Goal: Task Accomplishment & Management: Manage account settings

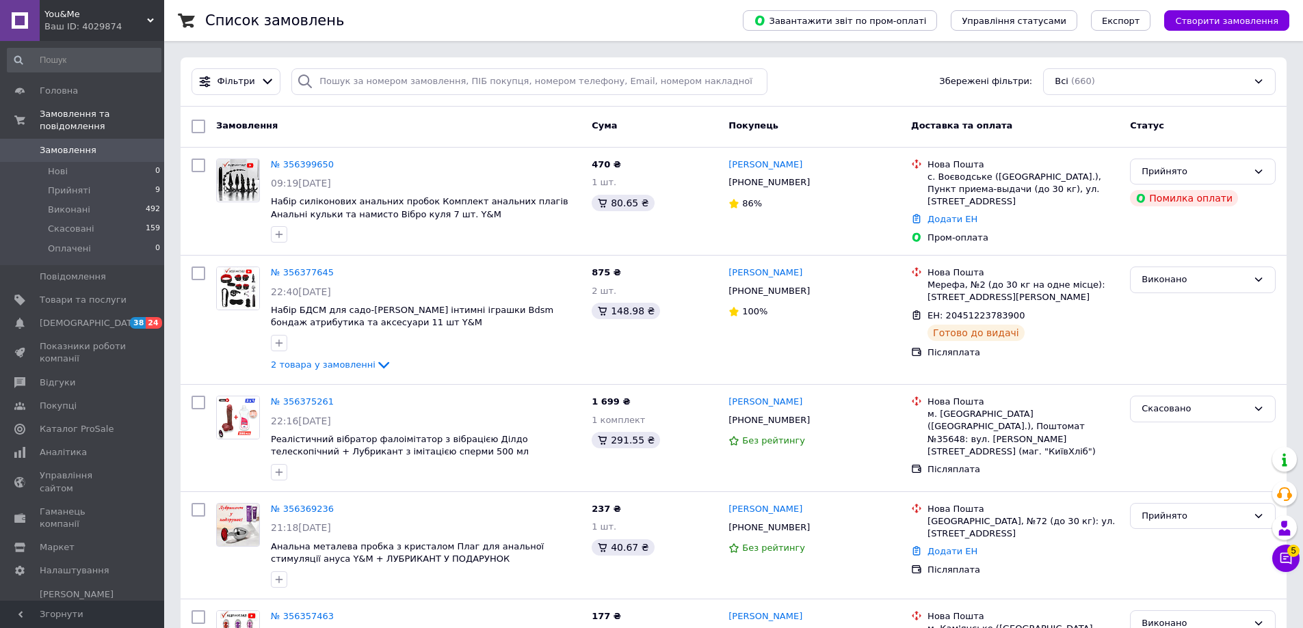
click at [138, 20] on span "You&Me" at bounding box center [95, 14] width 103 height 12
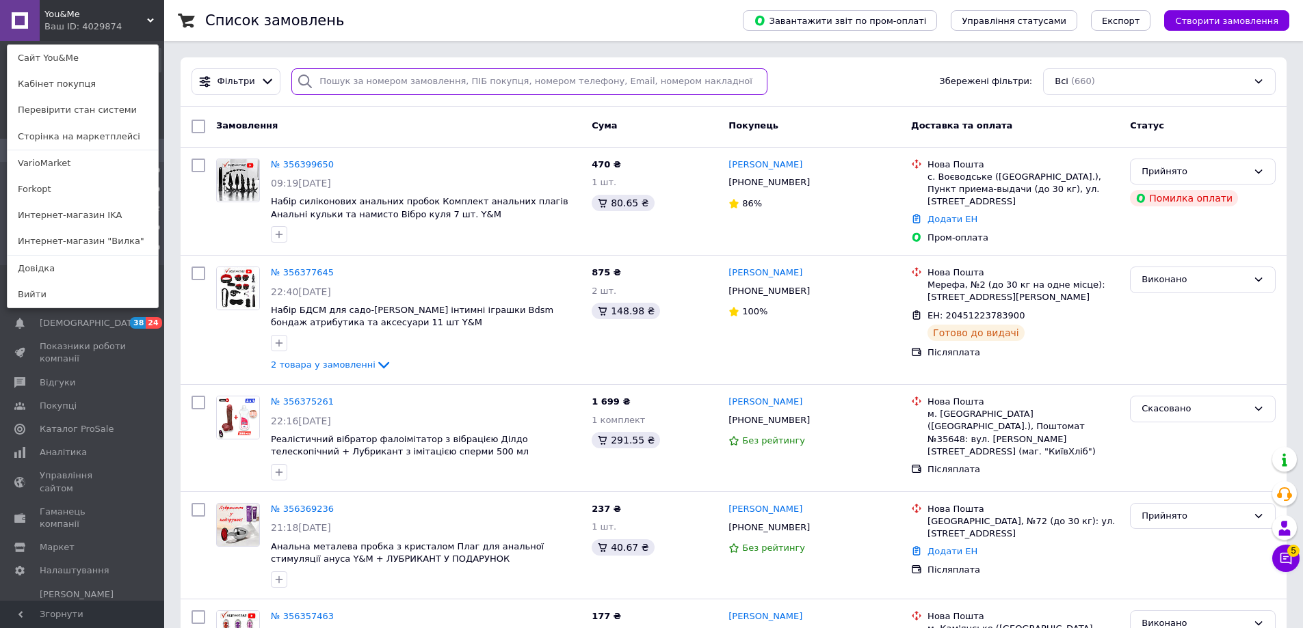
click at [350, 77] on input "search" at bounding box center [529, 81] width 476 height 27
type input "к"
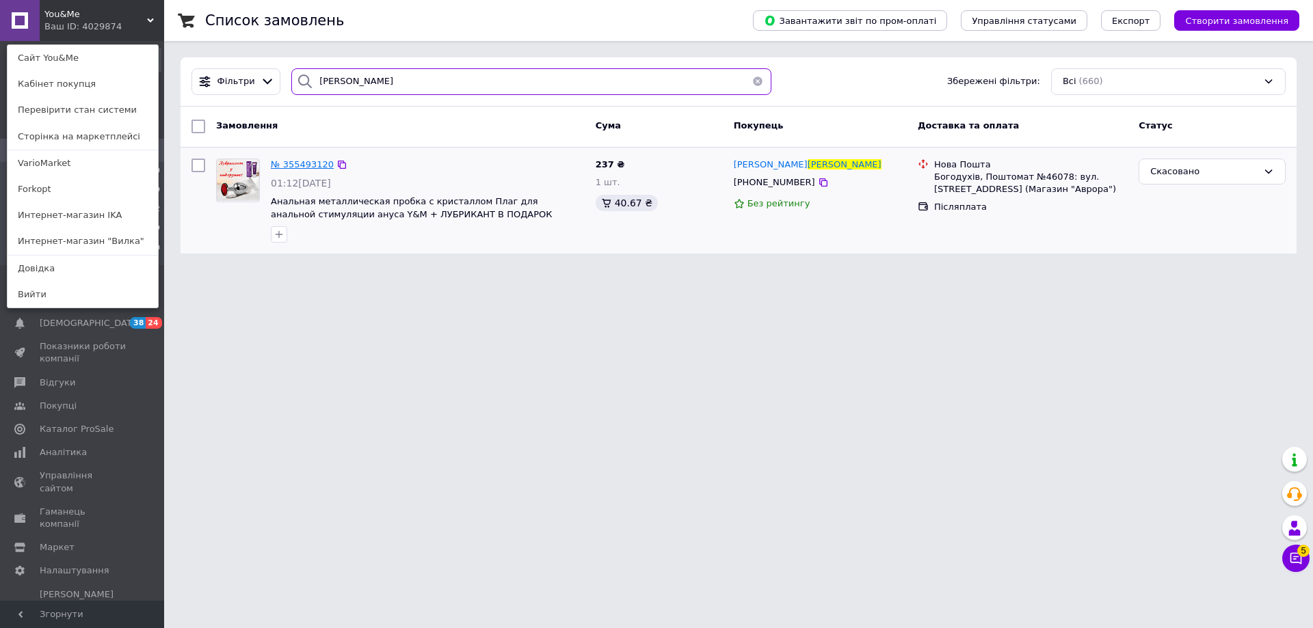
type input "[PERSON_NAME]"
click at [292, 169] on span "№ 355493120" at bounding box center [302, 164] width 63 height 10
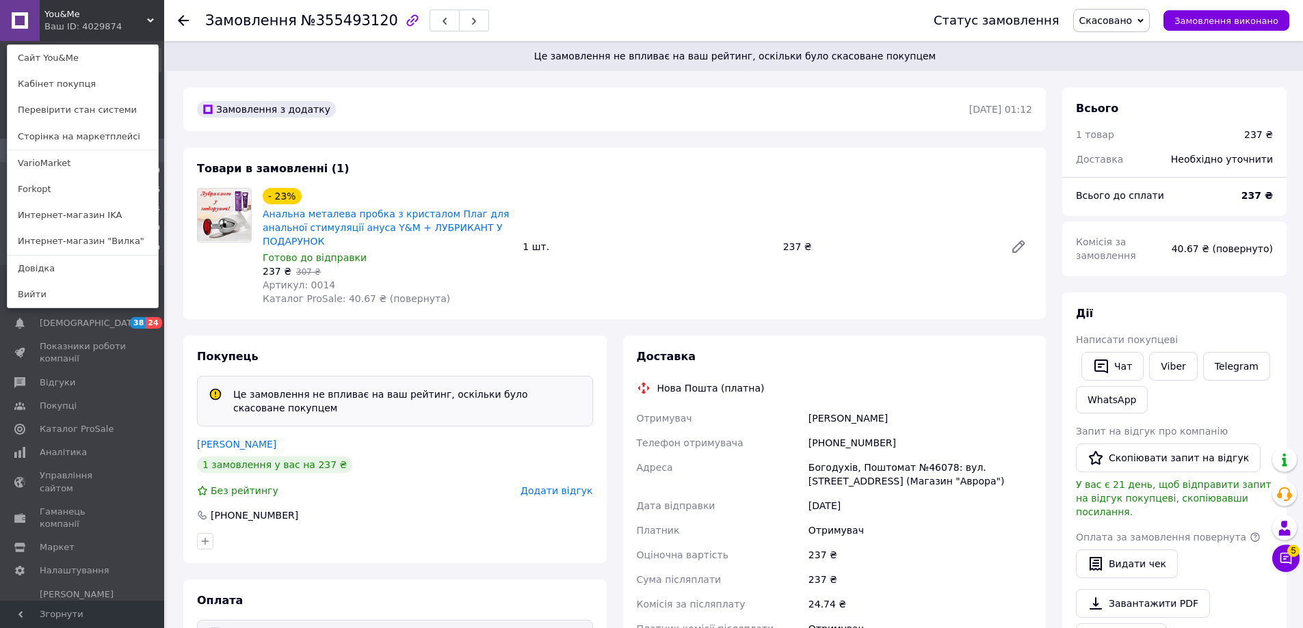
click at [185, 23] on icon at bounding box center [183, 20] width 11 height 11
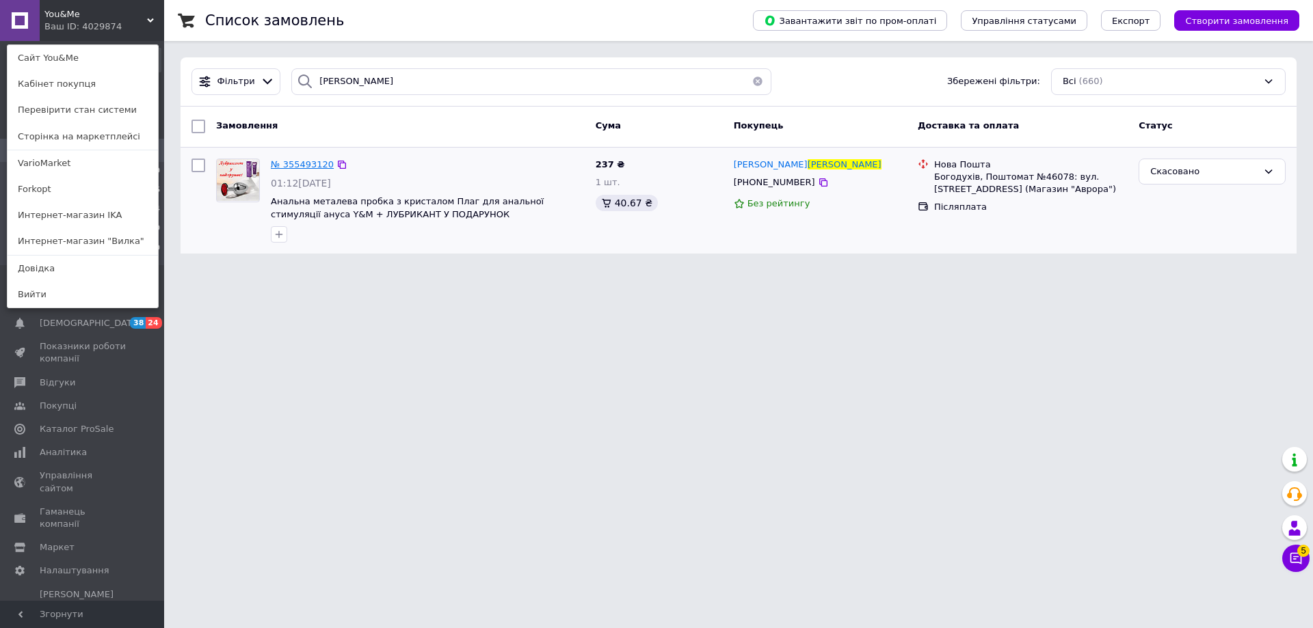
click at [299, 159] on span "№ 355493120" at bounding box center [302, 164] width 63 height 10
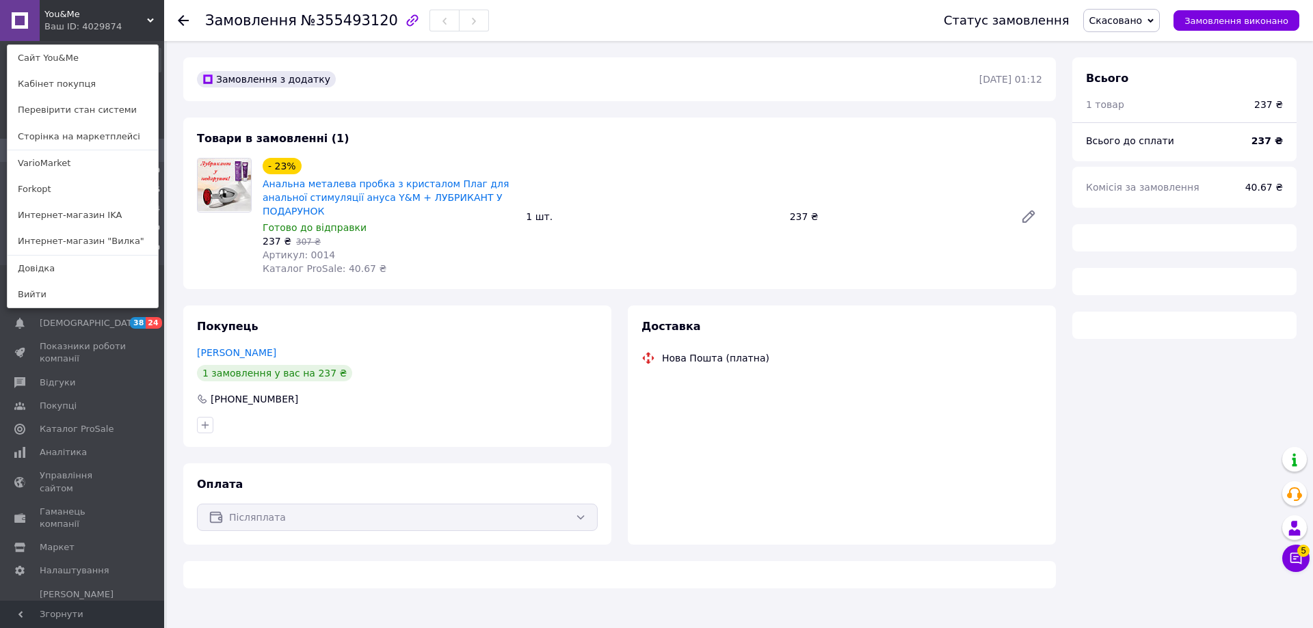
click at [135, 14] on div "You&Me Ваш ID: 4029874 Сайт You&Me Кабінет покупця Перевірити стан системи Стор…" at bounding box center [82, 20] width 164 height 41
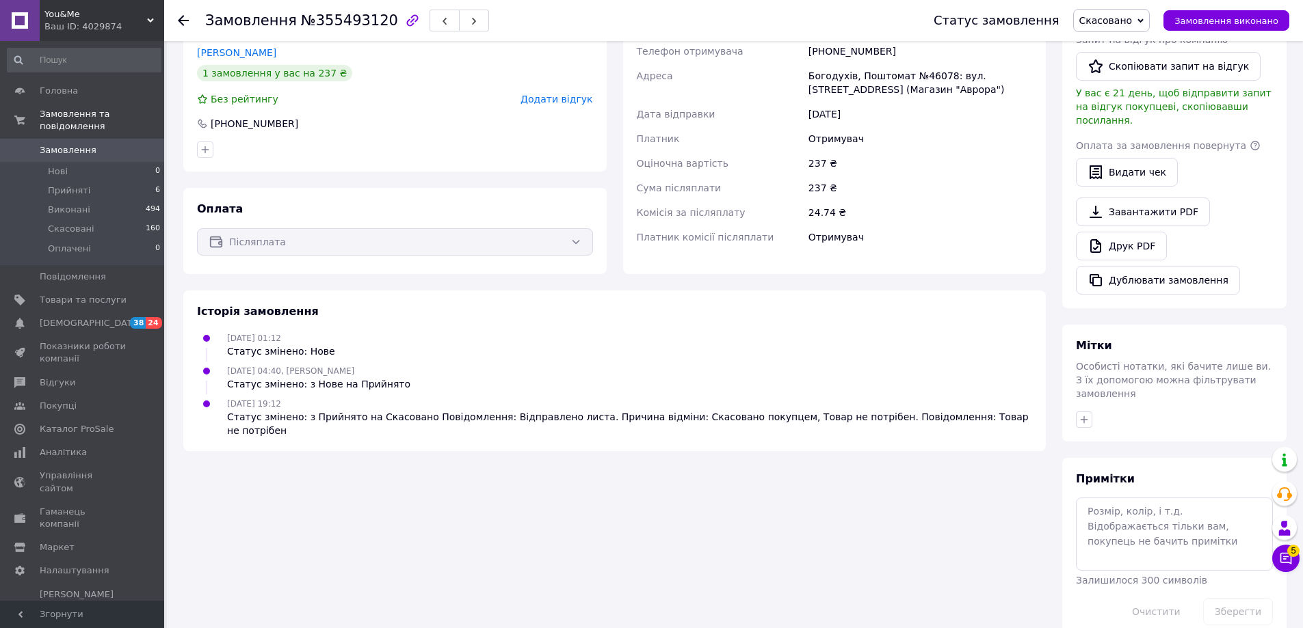
scroll to position [50, 0]
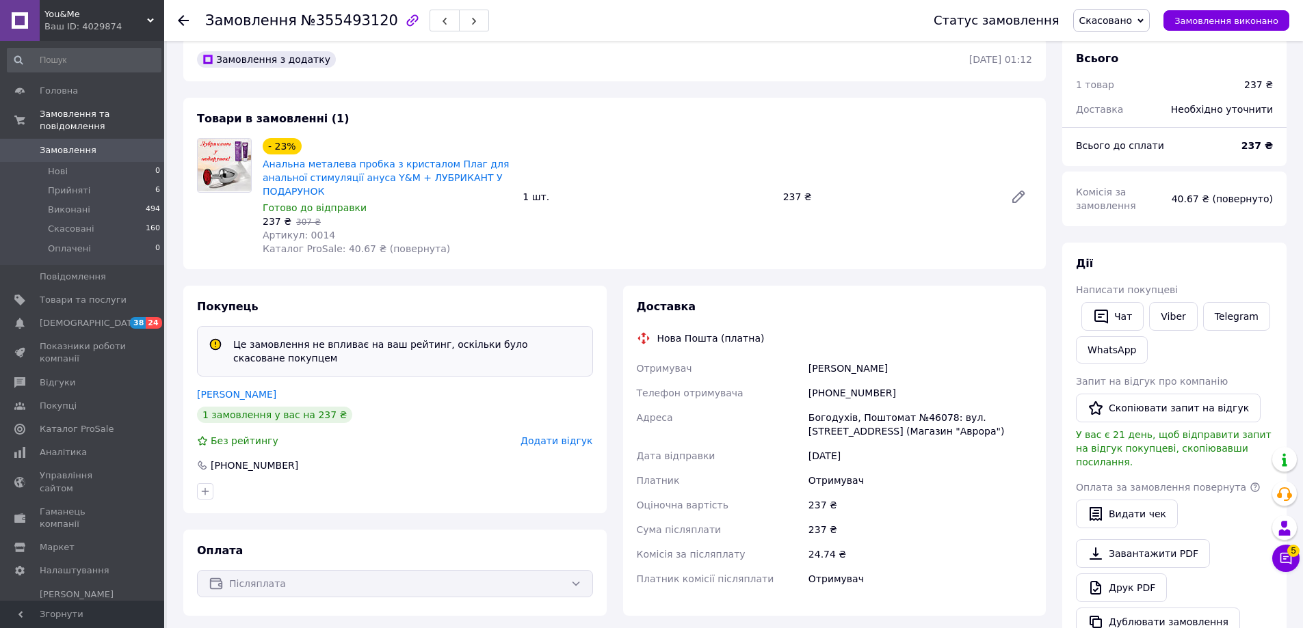
click at [182, 22] on icon at bounding box center [183, 20] width 11 height 11
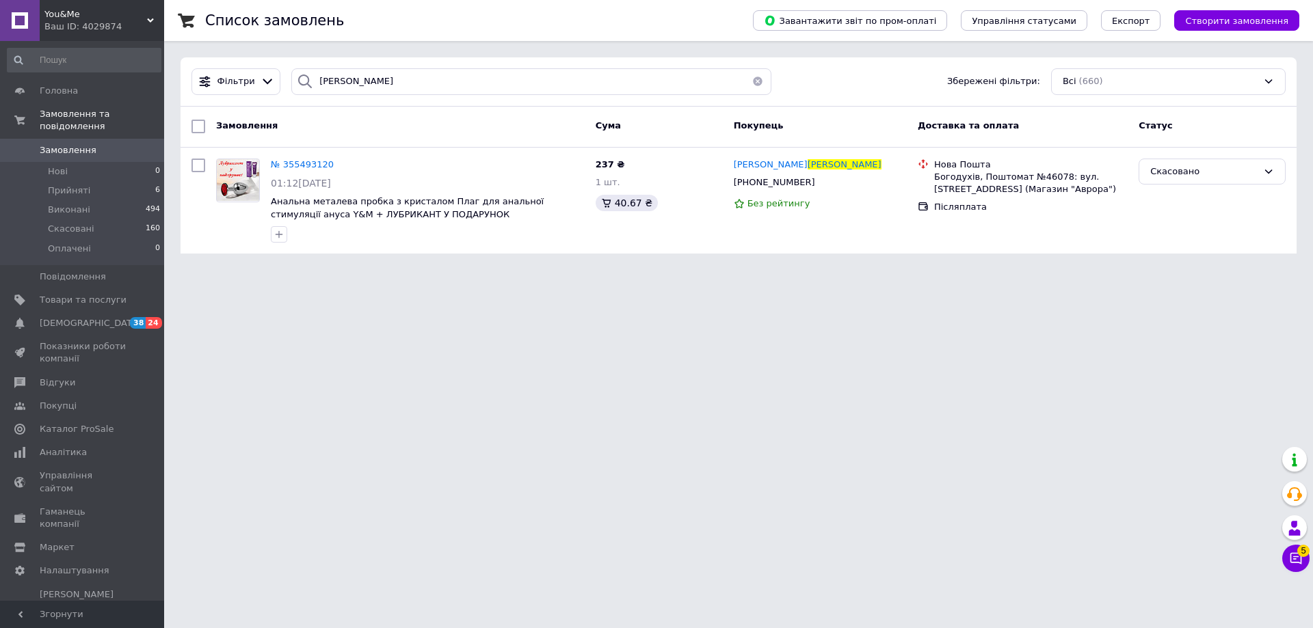
click at [312, 85] on div at bounding box center [304, 81] width 27 height 27
click at [349, 90] on input "[PERSON_NAME]" at bounding box center [531, 81] width 480 height 27
click at [351, 90] on input "[PERSON_NAME]" at bounding box center [531, 81] width 480 height 27
click at [371, 89] on input "[PERSON_NAME]" at bounding box center [531, 81] width 480 height 27
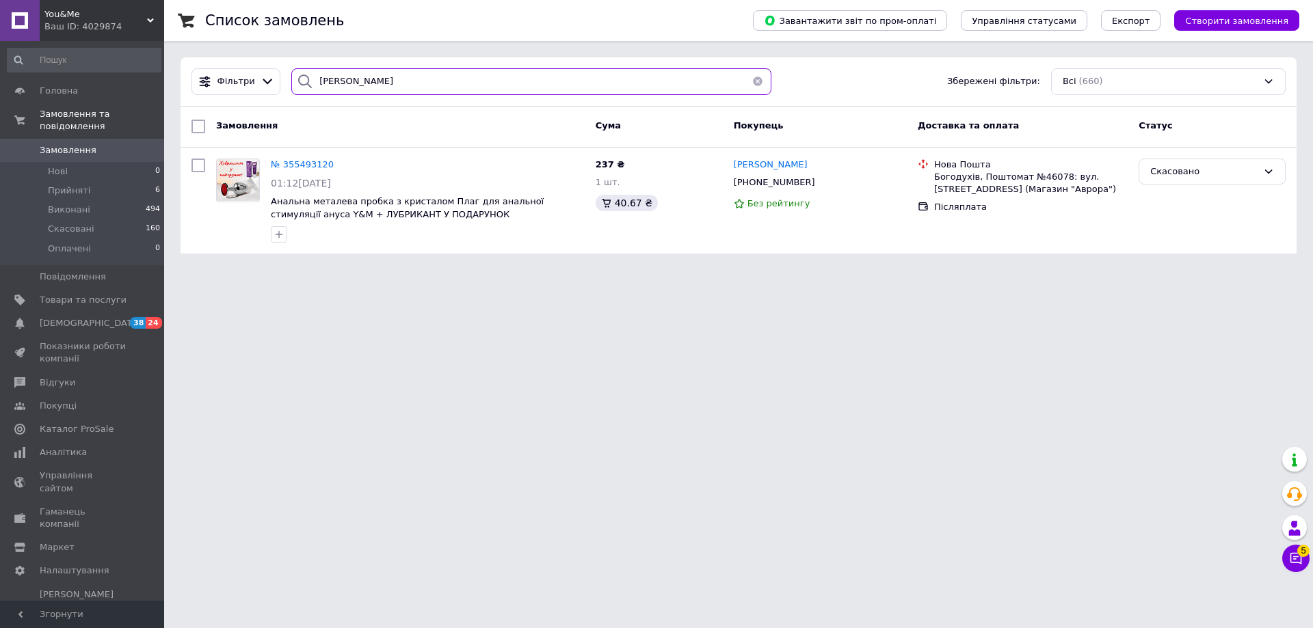
type input "[PERSON_NAME]"
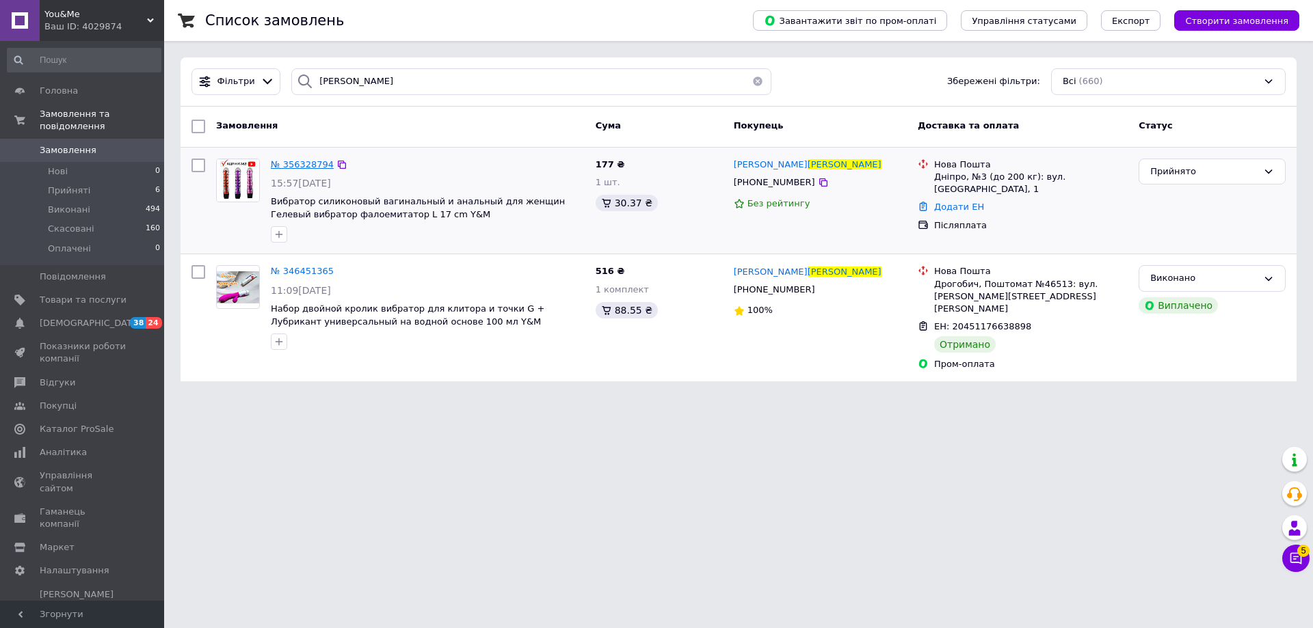
click at [321, 164] on span "№ 356328794" at bounding box center [302, 164] width 63 height 10
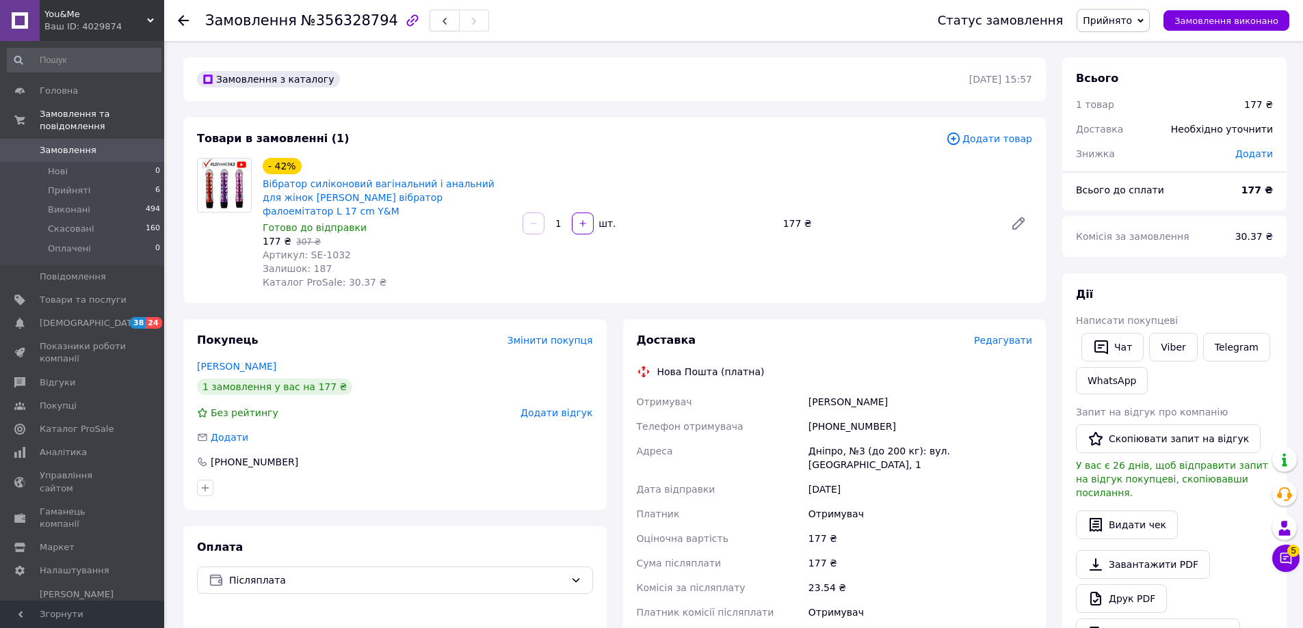
click at [179, 23] on icon at bounding box center [183, 20] width 11 height 11
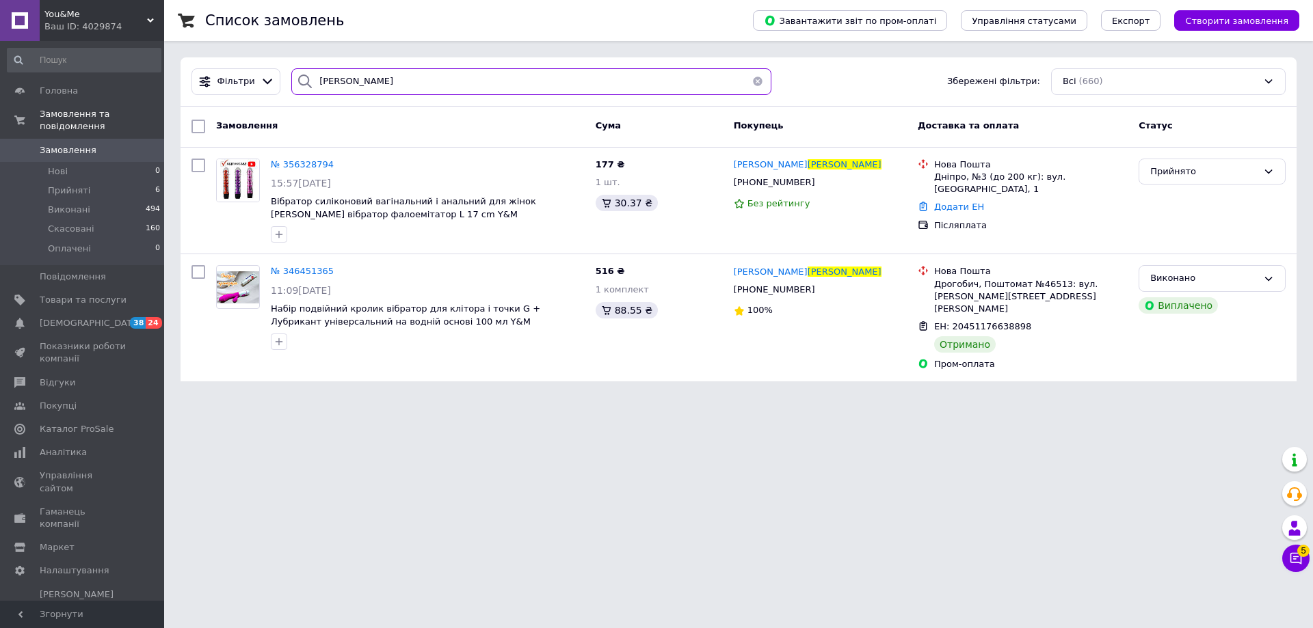
click at [389, 77] on input "[PERSON_NAME]" at bounding box center [531, 81] width 480 height 27
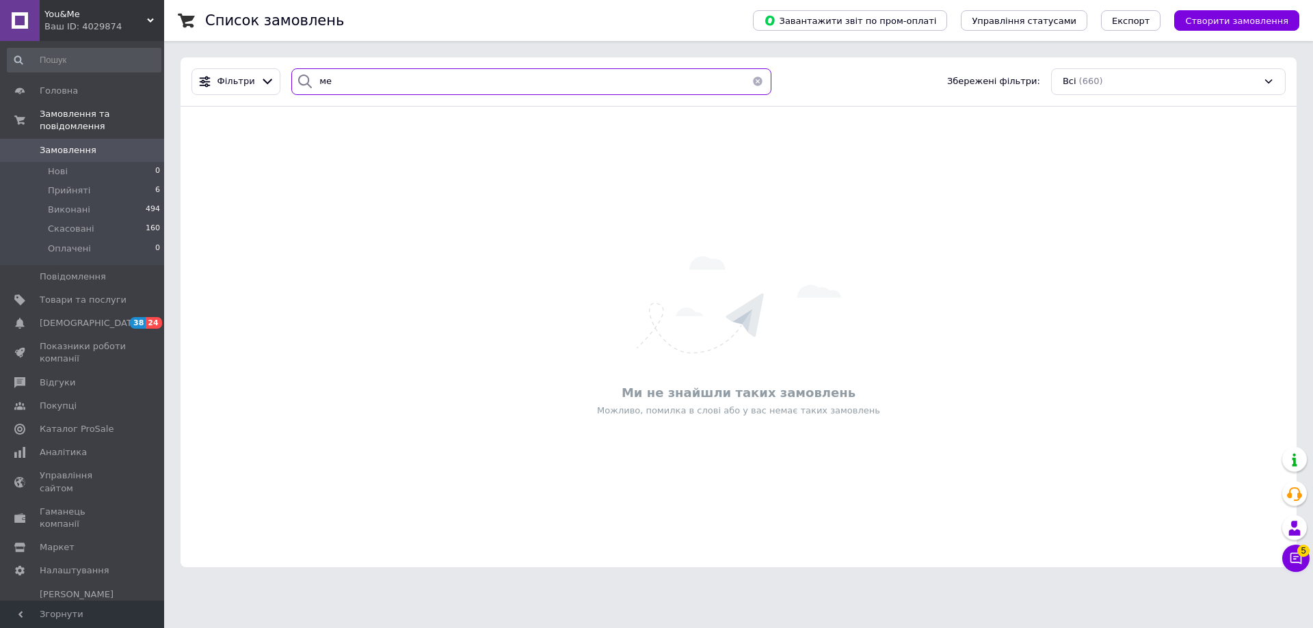
type input "м"
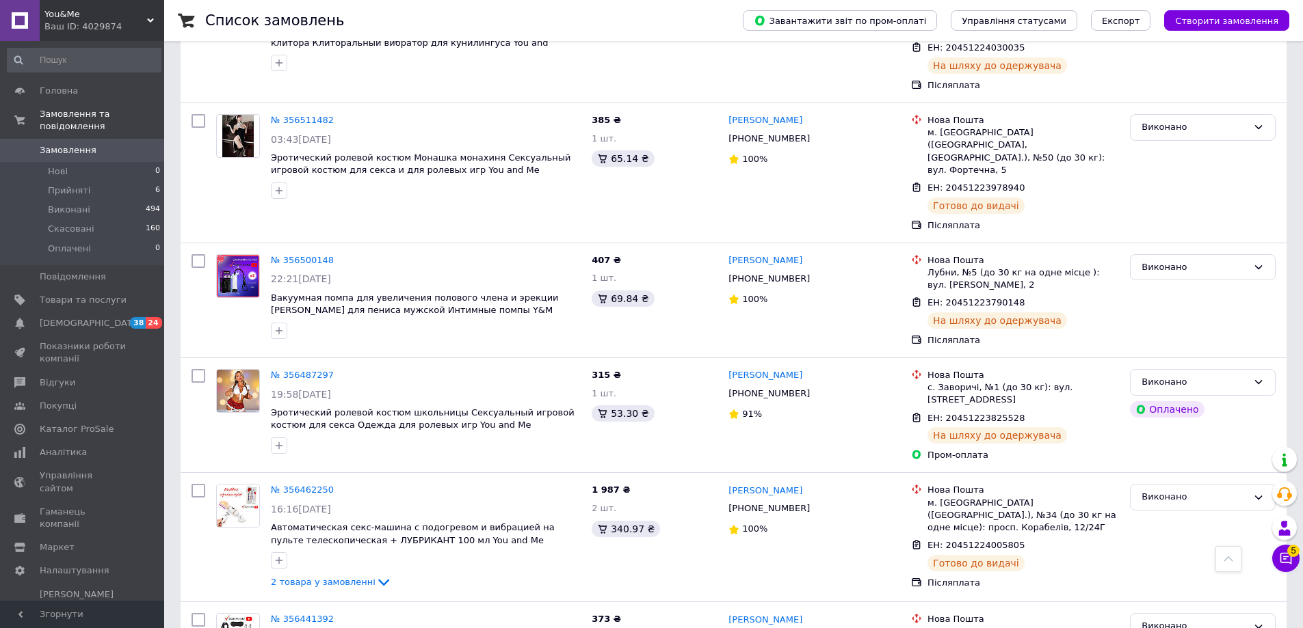
scroll to position [1918, 0]
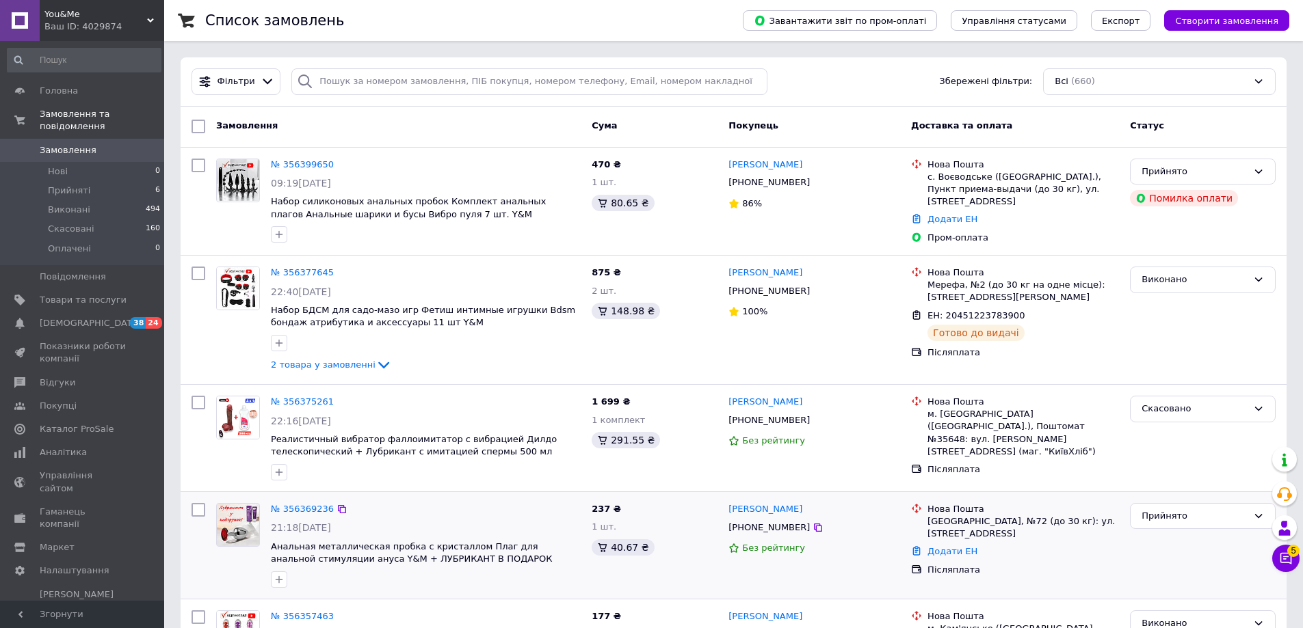
scroll to position [137, 0]
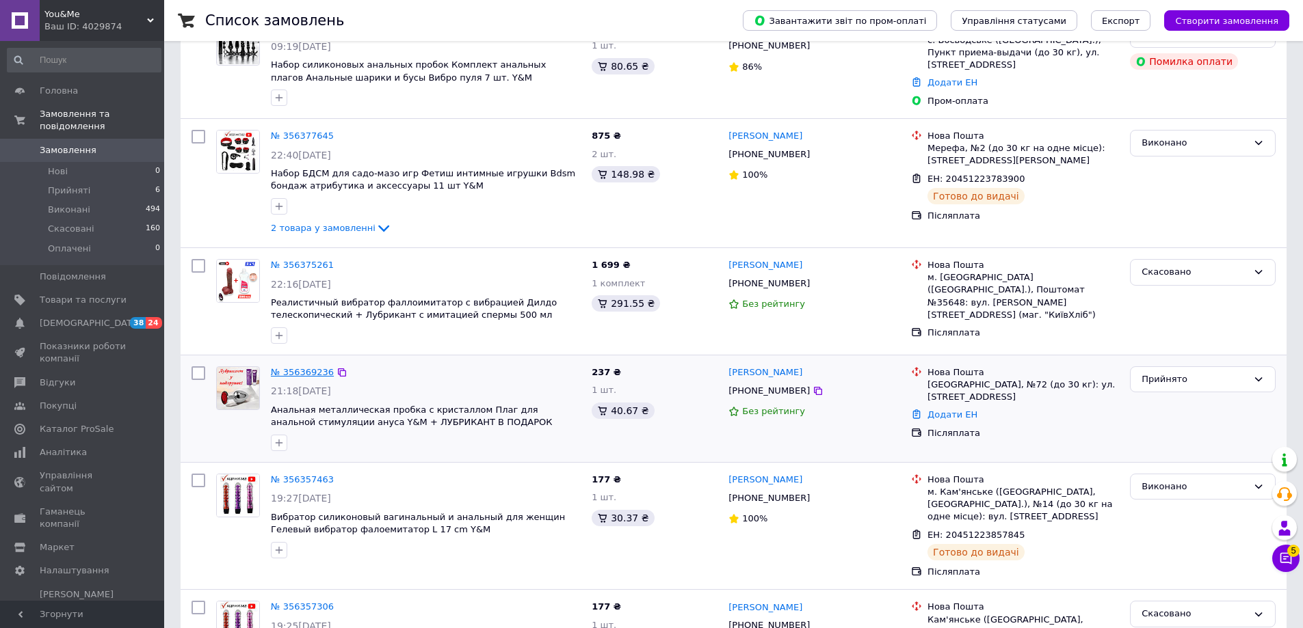
click at [315, 372] on link "№ 356369236" at bounding box center [302, 372] width 63 height 10
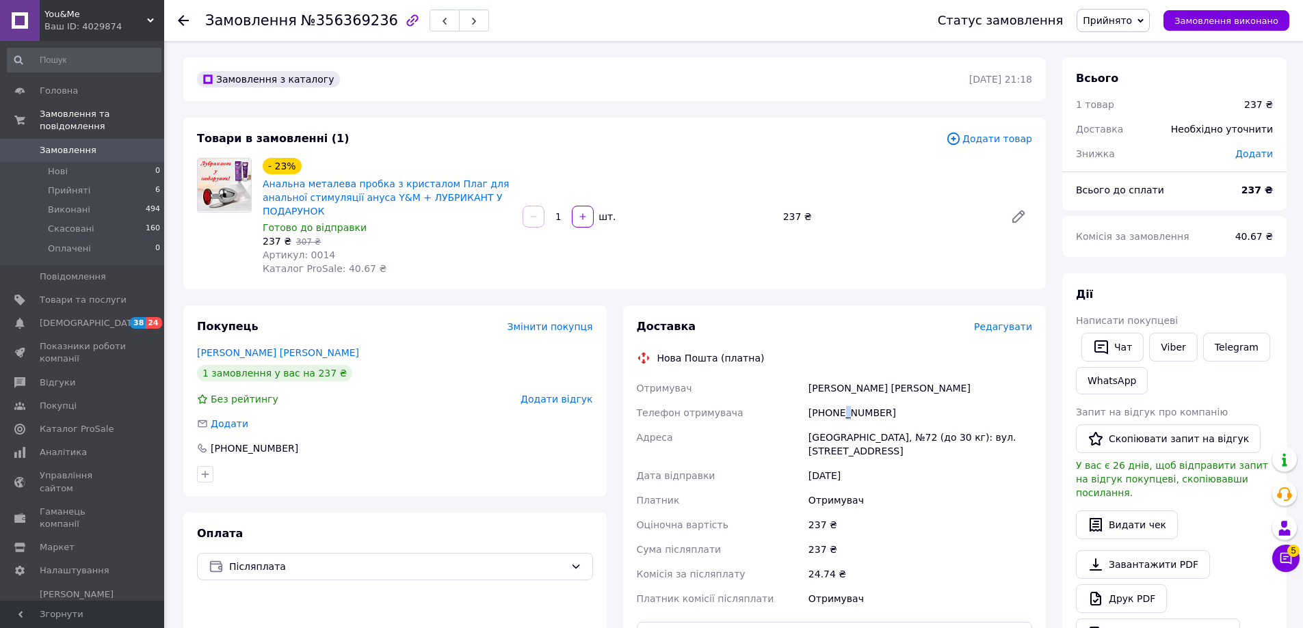
click at [844, 422] on div "[PHONE_NUMBER]" at bounding box center [920, 413] width 229 height 25
click at [848, 419] on div "[PHONE_NUMBER]" at bounding box center [920, 413] width 229 height 25
click at [857, 413] on div "[PHONE_NUMBER]" at bounding box center [920, 413] width 229 height 25
click at [857, 412] on div "[PHONE_NUMBER]" at bounding box center [920, 413] width 229 height 25
copy div "380953551790"
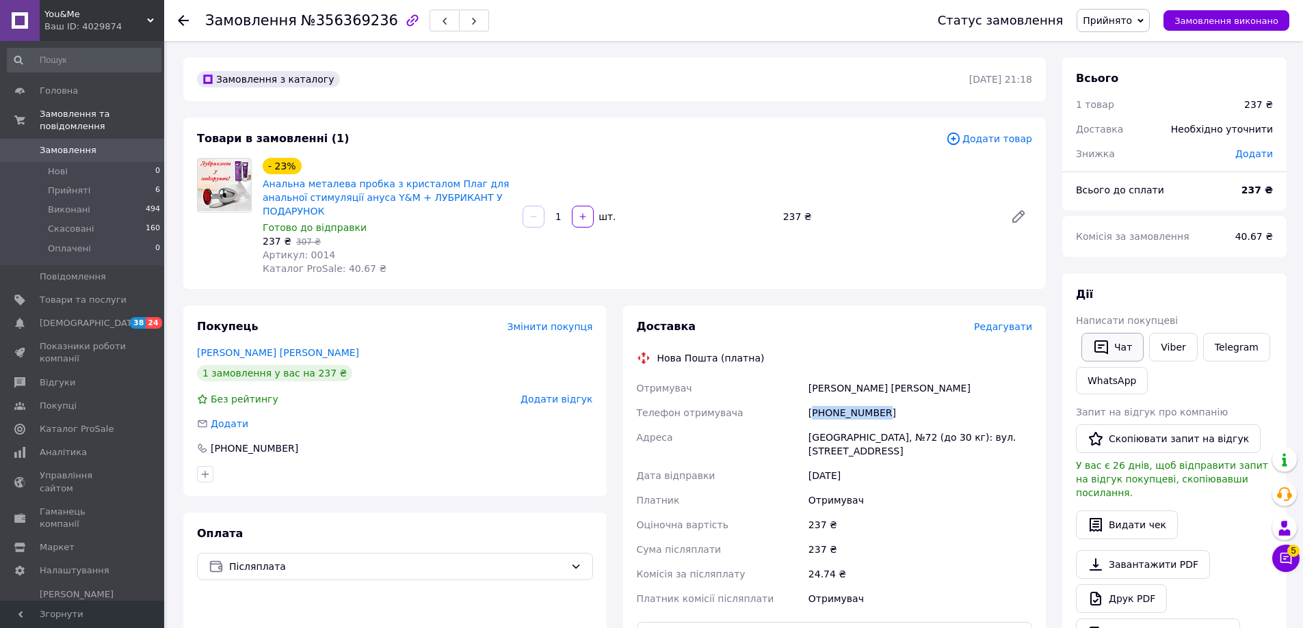
click at [1114, 352] on button "Чат" at bounding box center [1112, 347] width 62 height 29
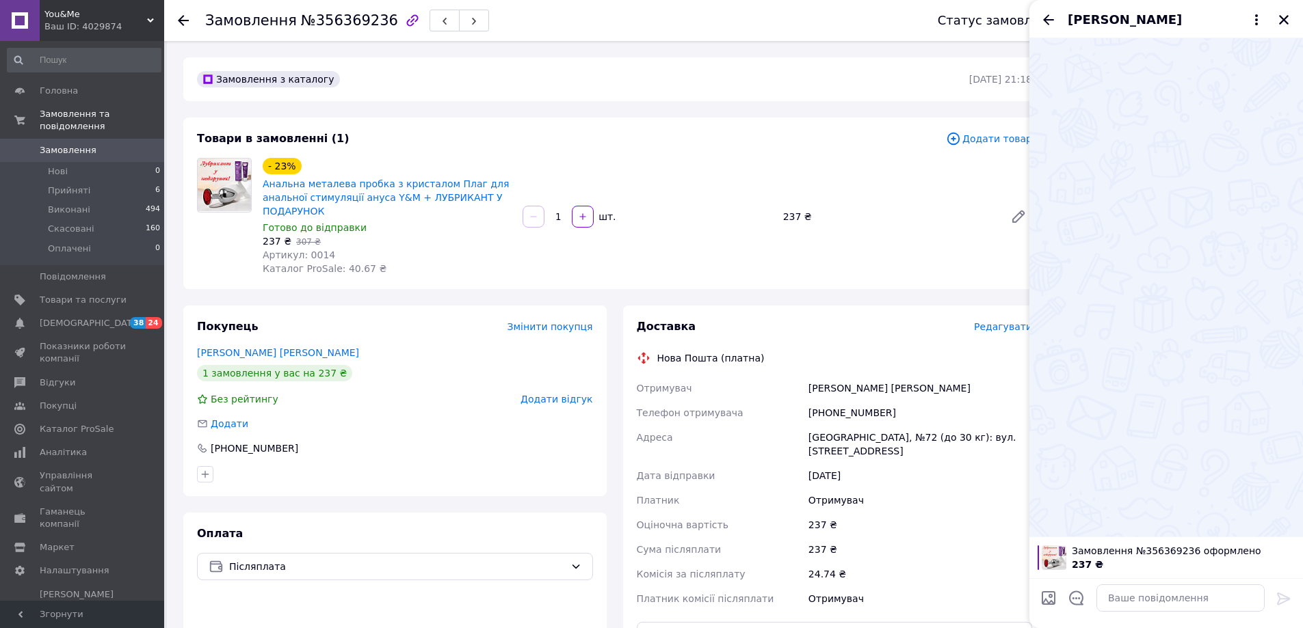
click at [1290, 28] on div "[PERSON_NAME]" at bounding box center [1166, 19] width 274 height 38
click at [1284, 21] on icon "Закрити" at bounding box center [1284, 20] width 10 height 10
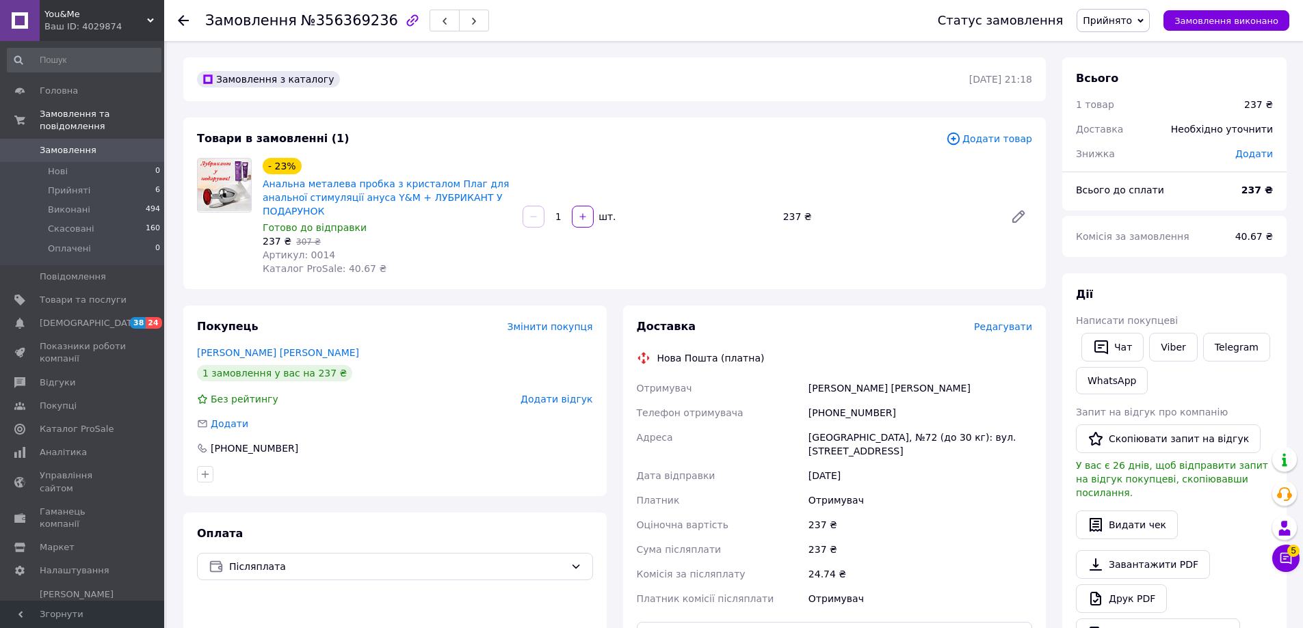
click at [190, 32] on div at bounding box center [191, 20] width 27 height 41
click at [180, 16] on icon at bounding box center [183, 20] width 11 height 11
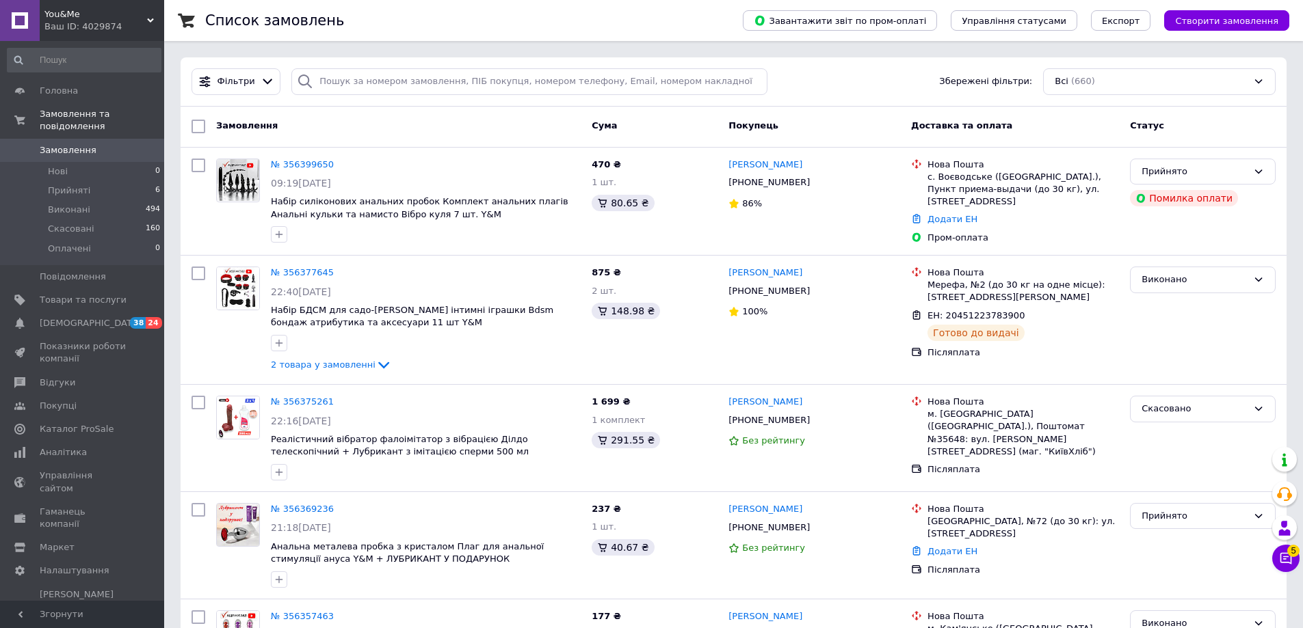
click at [154, 16] on div "You&Me Ваш ID: 4029874" at bounding box center [102, 20] width 124 height 41
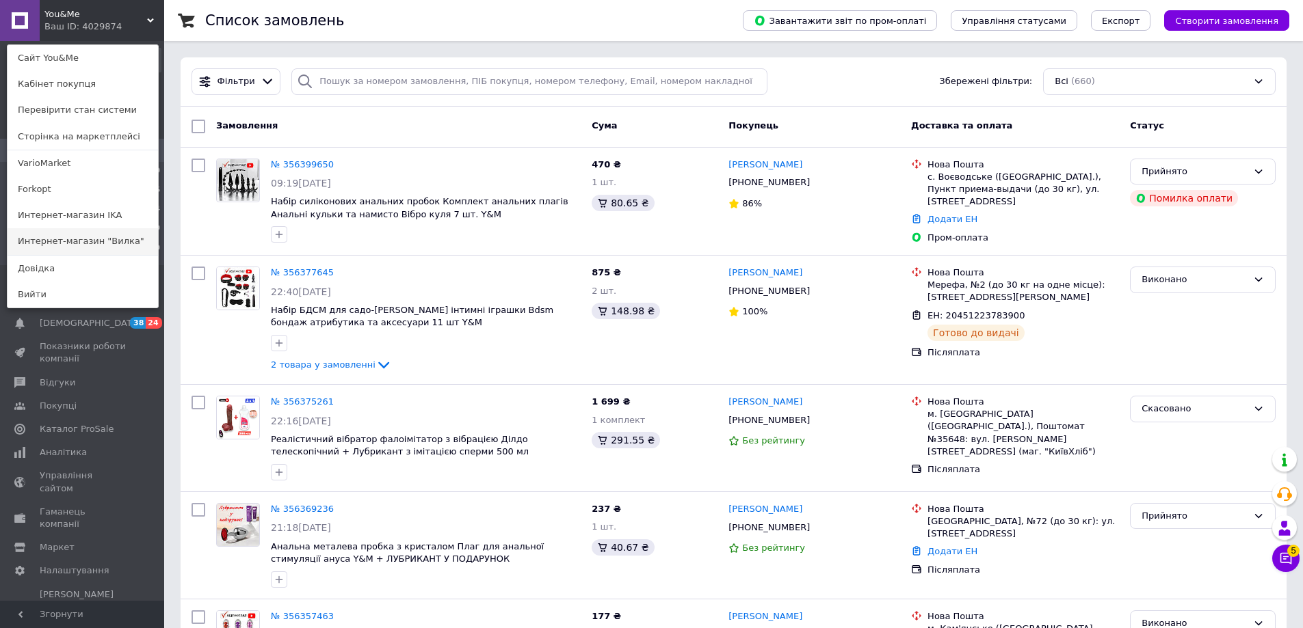
click at [131, 241] on link "Интернет-магазин "Вилка"" at bounding box center [83, 241] width 150 height 26
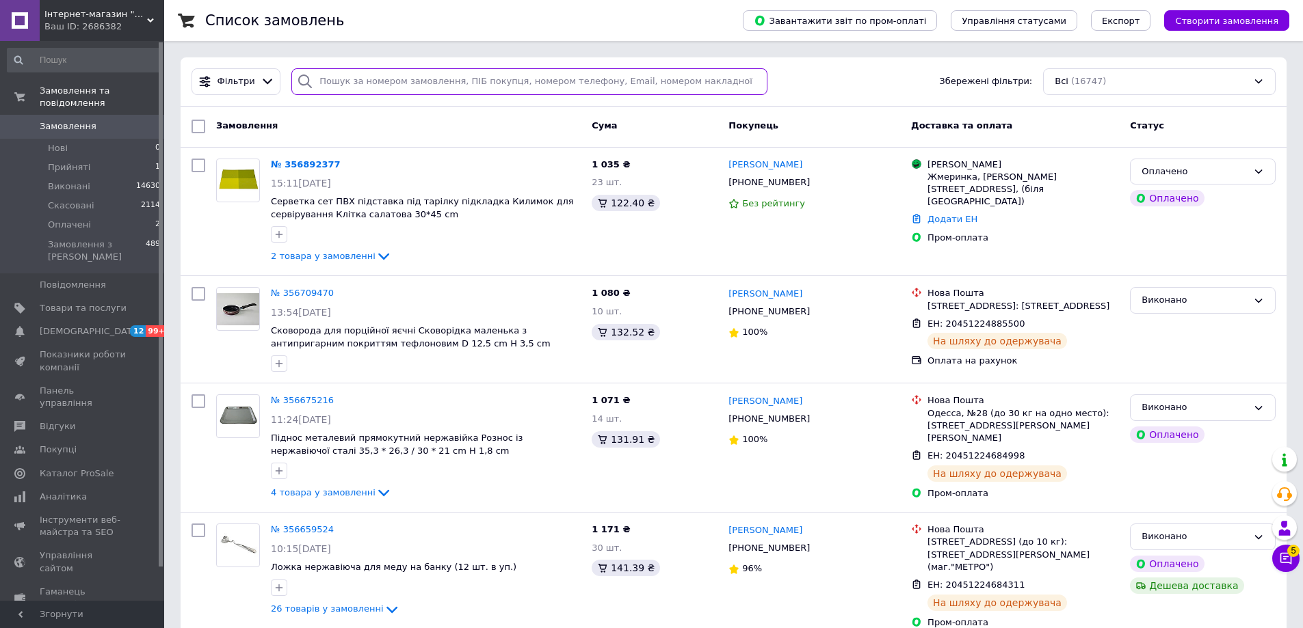
click at [412, 84] on input "search" at bounding box center [529, 81] width 476 height 27
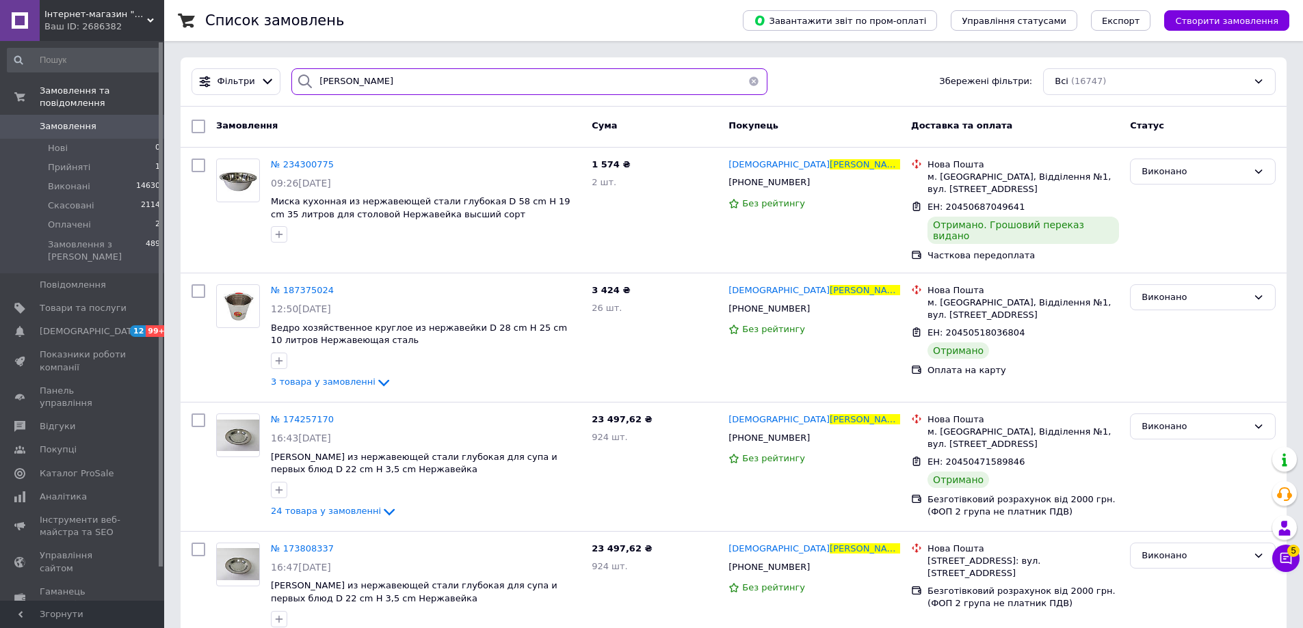
type input "семчишина"
click at [746, 79] on button "button" at bounding box center [753, 81] width 27 height 27
